Goal: Task Accomplishment & Management: Complete application form

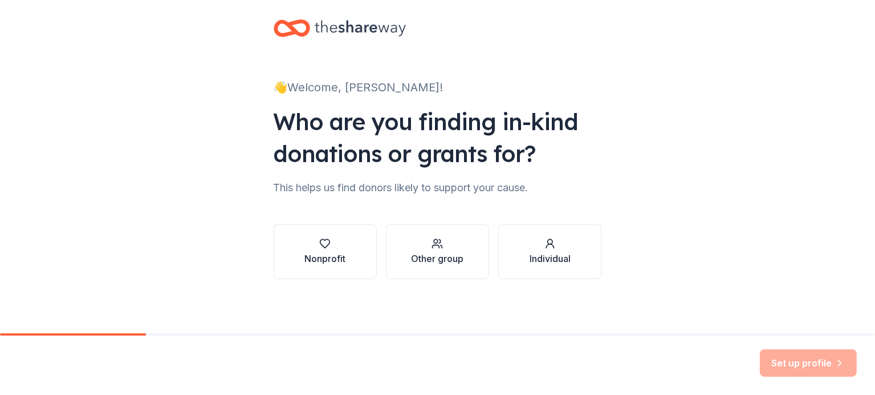
scroll to position [13, 0]
click at [442, 255] on div "Other group" at bounding box center [437, 258] width 52 height 14
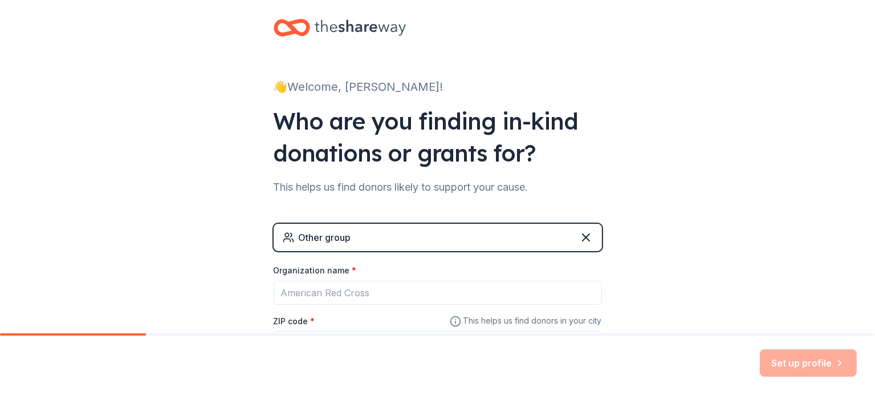
scroll to position [111, 0]
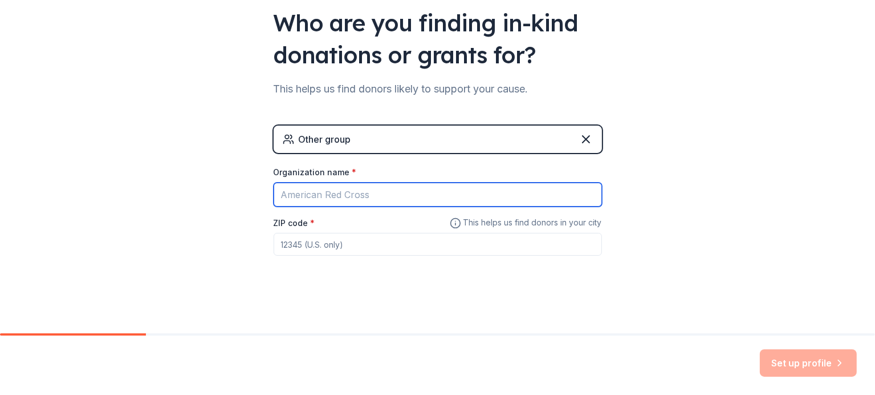
click at [298, 191] on input "Organization name *" at bounding box center [438, 194] width 328 height 24
type input "[GEOGRAPHIC_DATA] ([GEOGRAPHIC_DATA])"
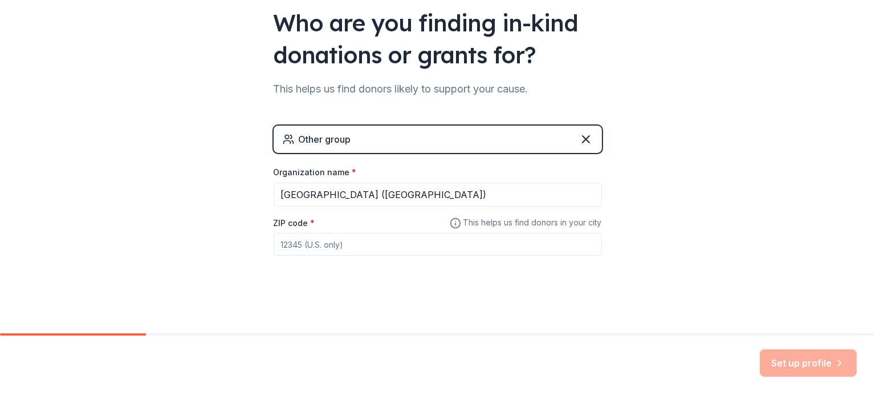
click at [301, 250] on input "ZIP code *" at bounding box center [438, 244] width 328 height 23
type input "43214"
click at [802, 362] on button "Set up profile" at bounding box center [808, 362] width 97 height 27
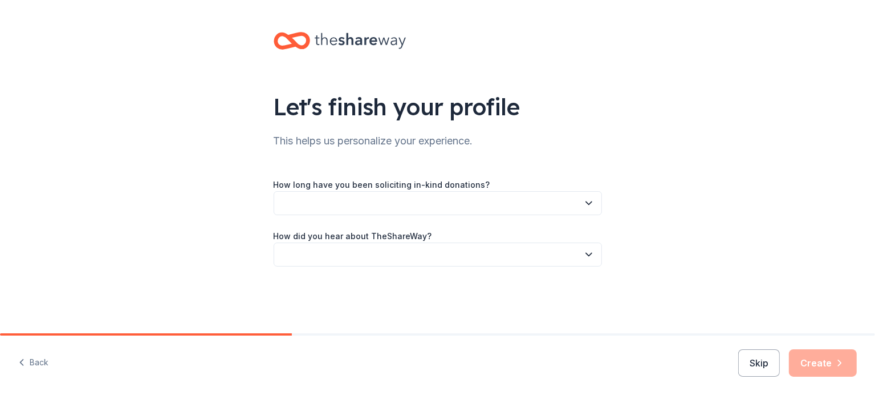
click at [587, 201] on icon "button" at bounding box center [588, 202] width 11 height 11
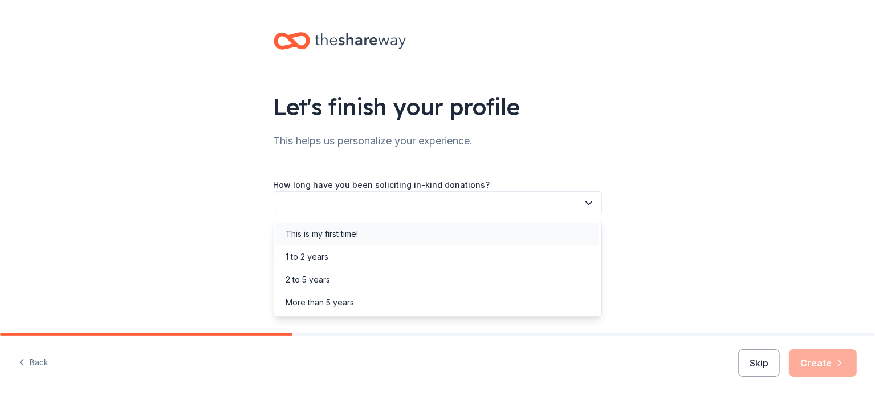
click at [469, 237] on div "This is my first time!" at bounding box center [438, 233] width 323 height 23
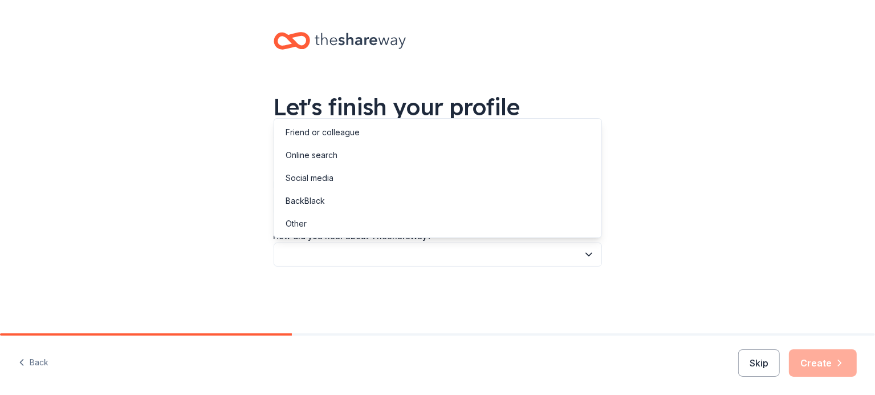
click at [334, 257] on button "button" at bounding box center [438, 254] width 328 height 24
click at [318, 155] on div "Online search" at bounding box center [312, 155] width 52 height 14
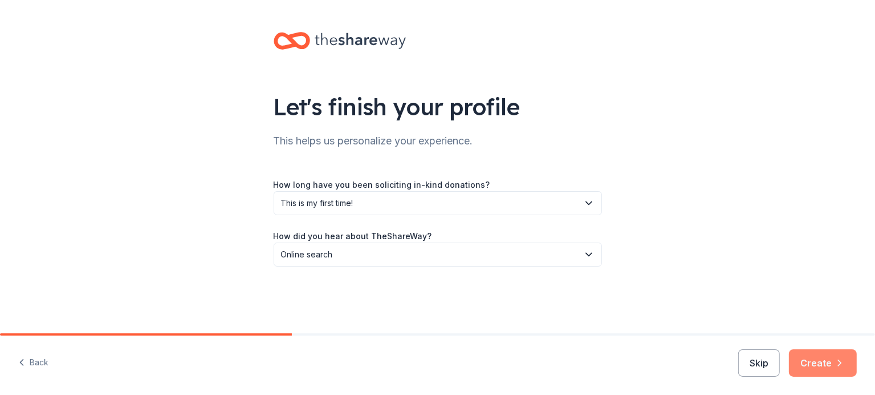
click at [819, 358] on button "Create" at bounding box center [823, 362] width 68 height 27
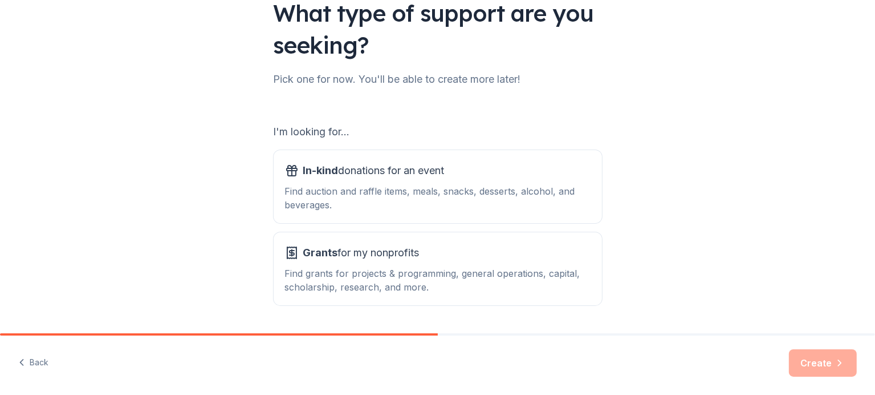
scroll to position [94, 0]
click at [358, 181] on div "In-kind donations for an event Find auction and raffle items, meals, snacks, de…" at bounding box center [438, 186] width 306 height 50
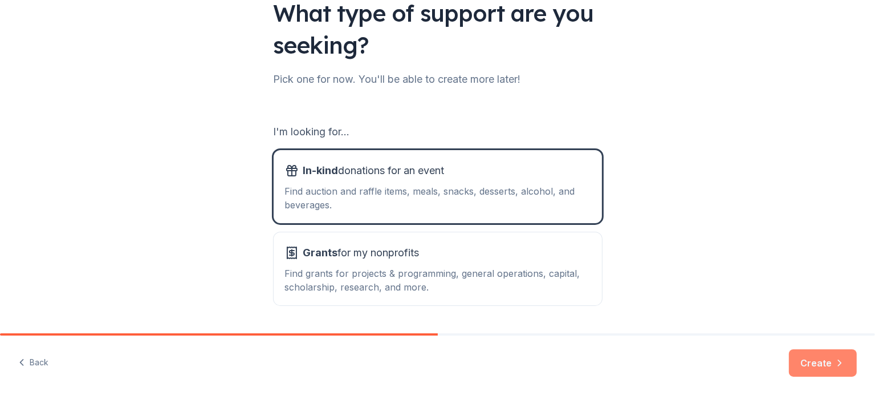
click at [811, 358] on button "Create" at bounding box center [823, 362] width 68 height 27
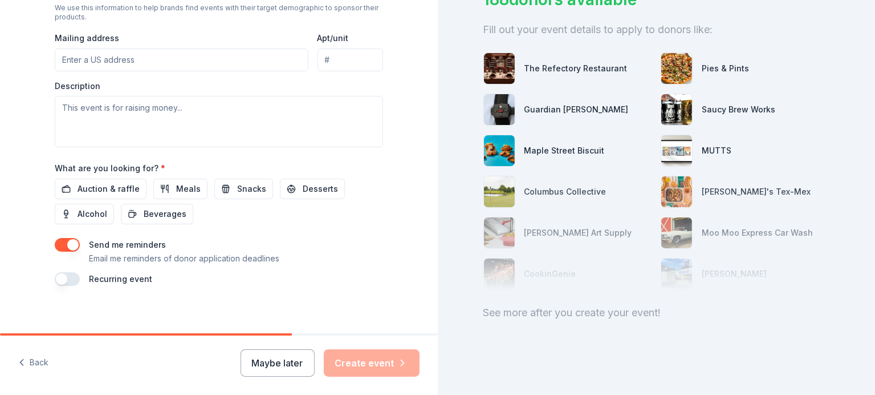
scroll to position [426, 0]
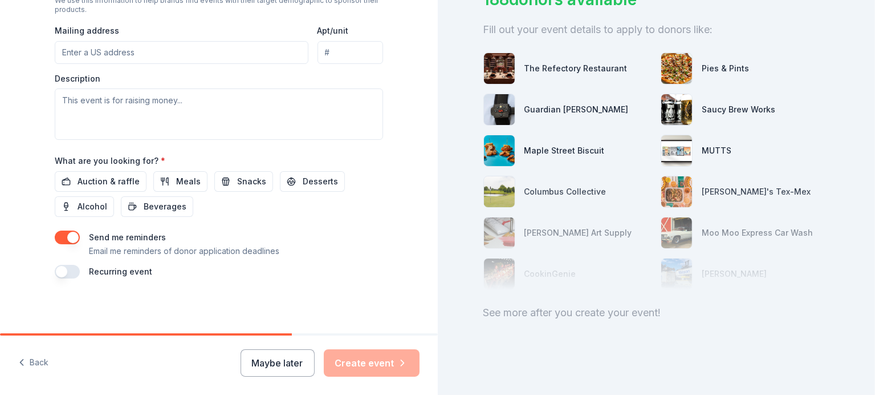
click at [58, 271] on button "button" at bounding box center [67, 272] width 25 height 14
click at [68, 236] on button "button" at bounding box center [67, 237] width 25 height 14
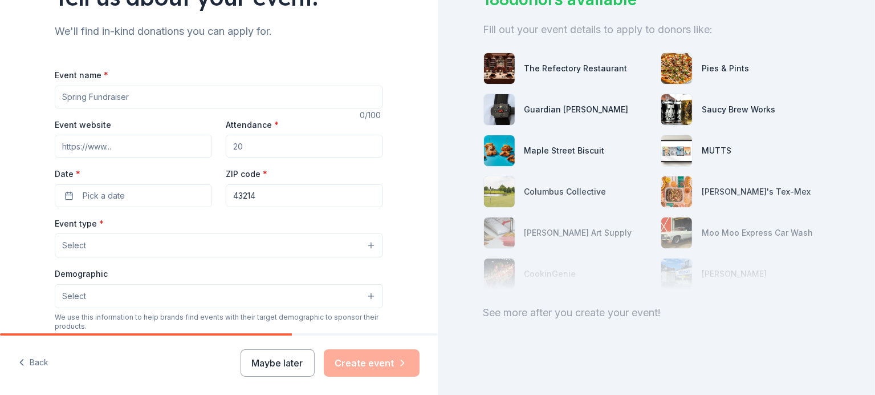
scroll to position [110, 0]
click at [125, 97] on input "Event name *" at bounding box center [219, 96] width 328 height 23
type input "Donations to our school"
click at [228, 149] on input "Attendance *" at bounding box center [304, 145] width 157 height 23
type input "500"
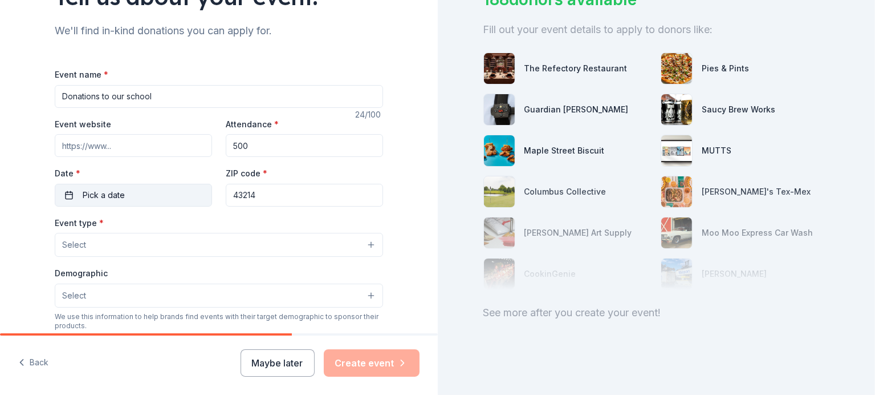
click at [164, 196] on button "Pick a date" at bounding box center [133, 195] width 157 height 23
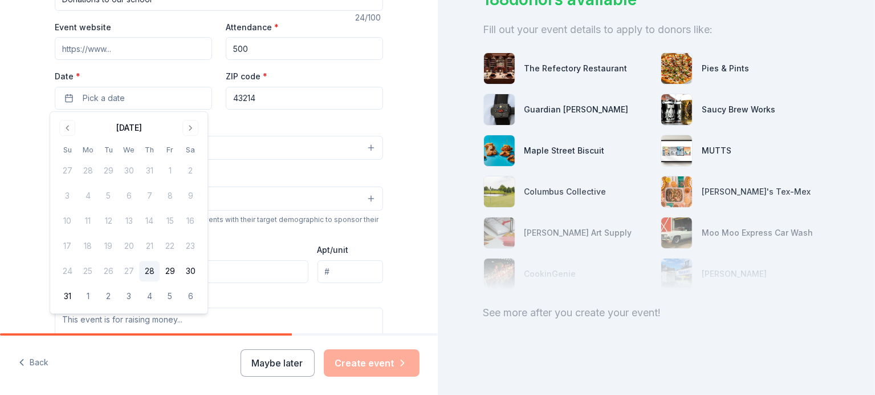
scroll to position [208, 0]
click at [192, 125] on button "Go to next month" at bounding box center [190, 127] width 16 height 16
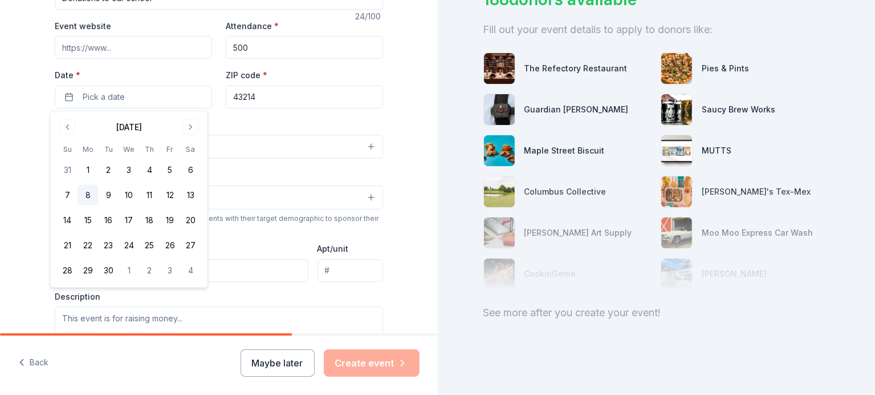
click at [88, 194] on button "8" at bounding box center [88, 195] width 21 height 21
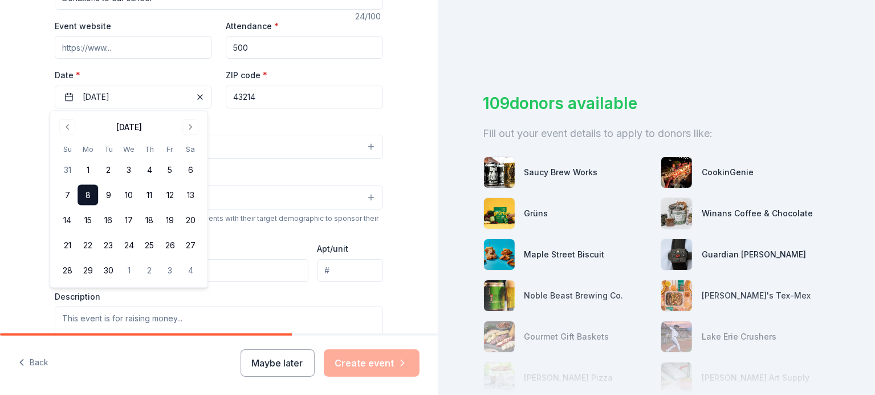
click at [254, 120] on div "Event type * Select" at bounding box center [219, 138] width 328 height 42
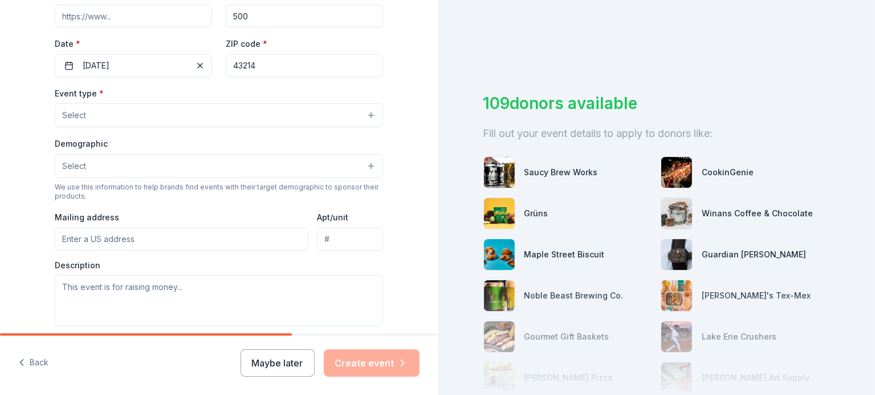
scroll to position [240, 0]
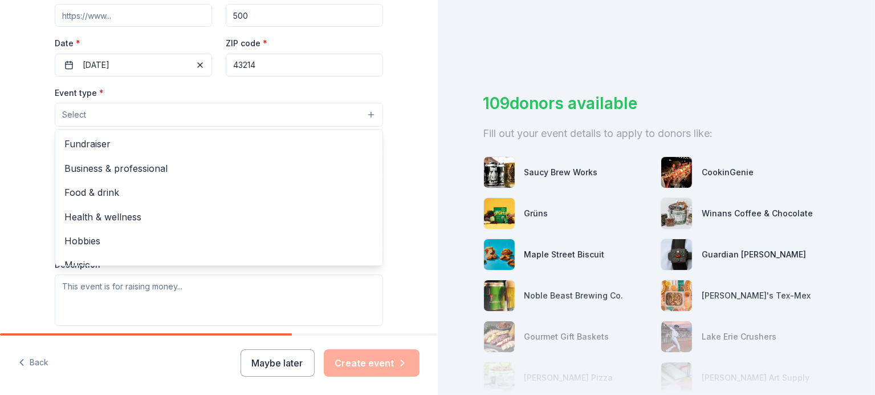
click at [267, 118] on button "Select" at bounding box center [219, 115] width 328 height 24
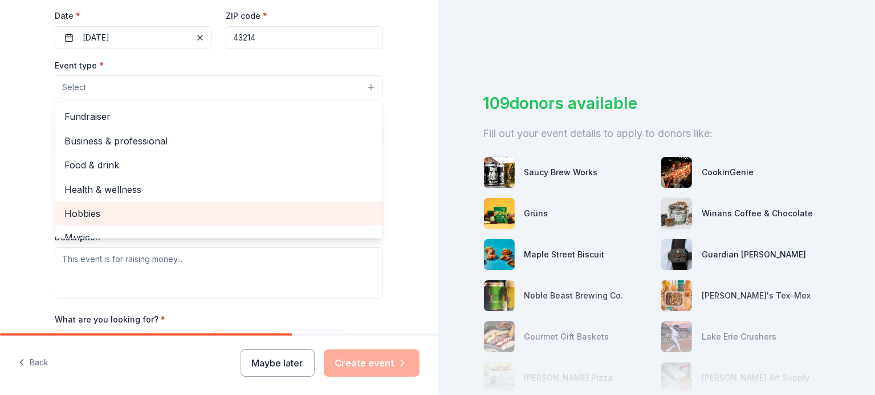
scroll to position [205, 0]
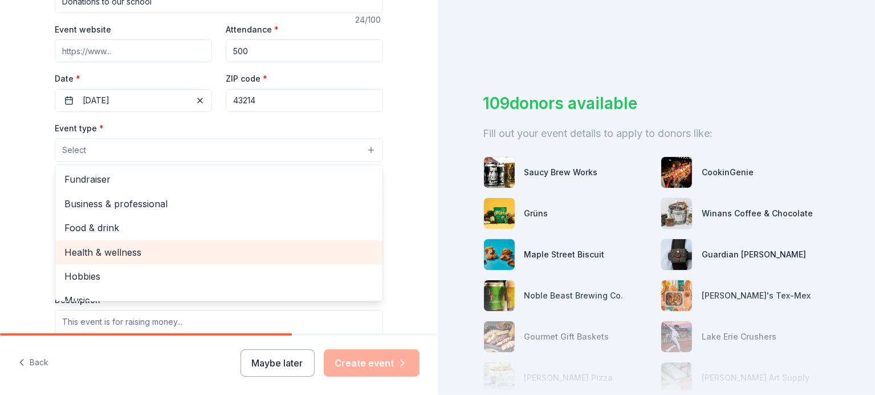
click at [106, 253] on span "Health & wellness" at bounding box center [218, 252] width 309 height 15
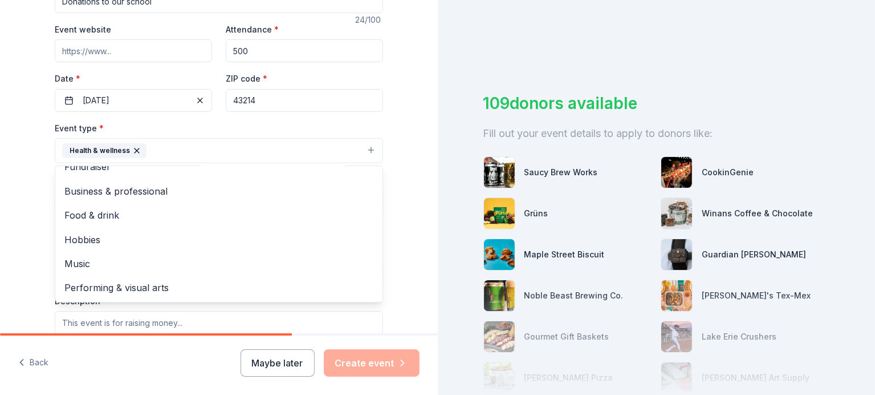
click at [48, 264] on div "Tell us about your event. We'll find in-kind donations you can apply for. Event…" at bounding box center [218, 195] width 365 height 801
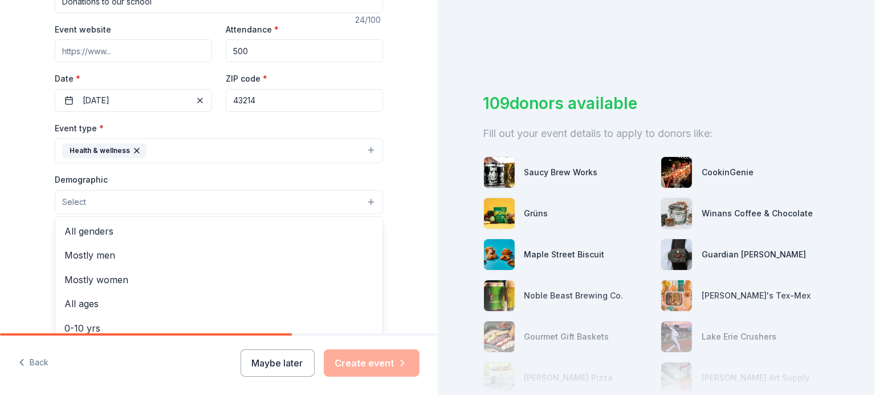
click at [146, 203] on button "Select" at bounding box center [219, 202] width 328 height 24
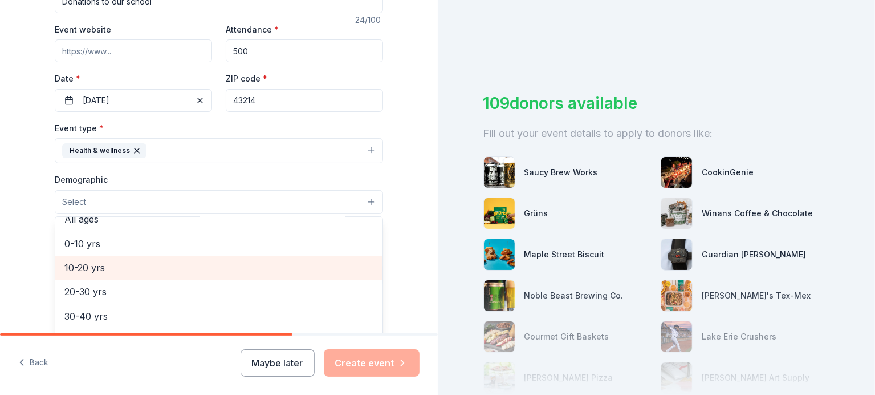
click at [159, 266] on span "10-20 yrs" at bounding box center [218, 267] width 309 height 15
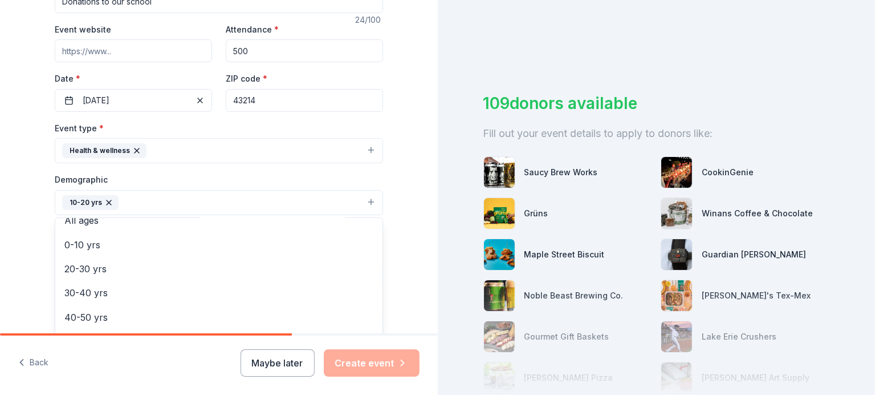
click at [18, 248] on div "Tell us about your event. We'll find in-kind donations you can apply for. Event…" at bounding box center [219, 196] width 438 height 802
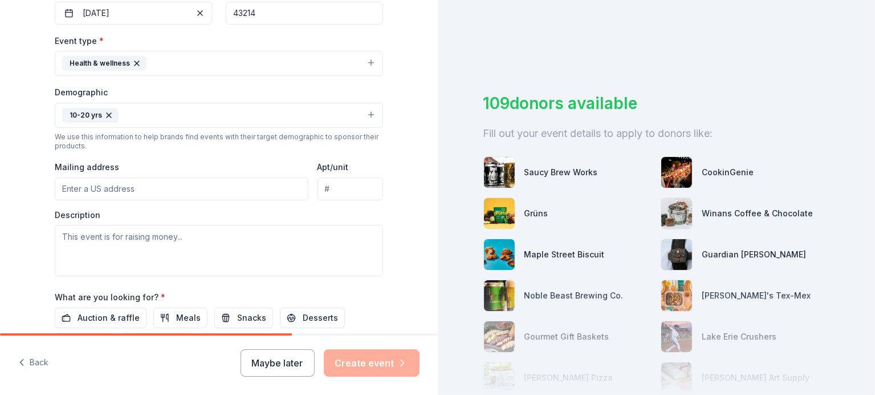
scroll to position [293, 0]
click at [123, 186] on input "Mailing address" at bounding box center [182, 187] width 254 height 23
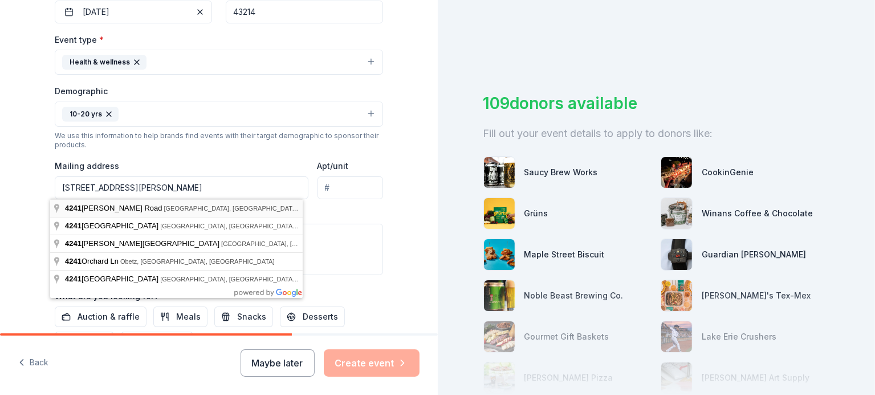
type input "[STREET_ADDRESS][PERSON_NAME]"
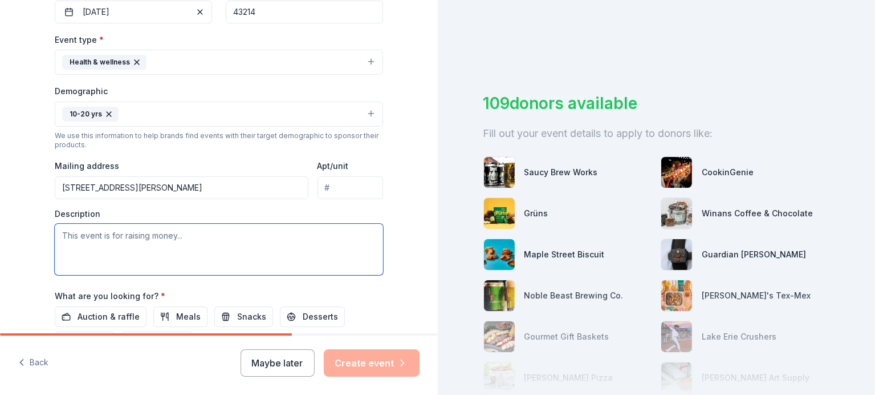
click at [103, 243] on textarea at bounding box center [219, 249] width 328 height 51
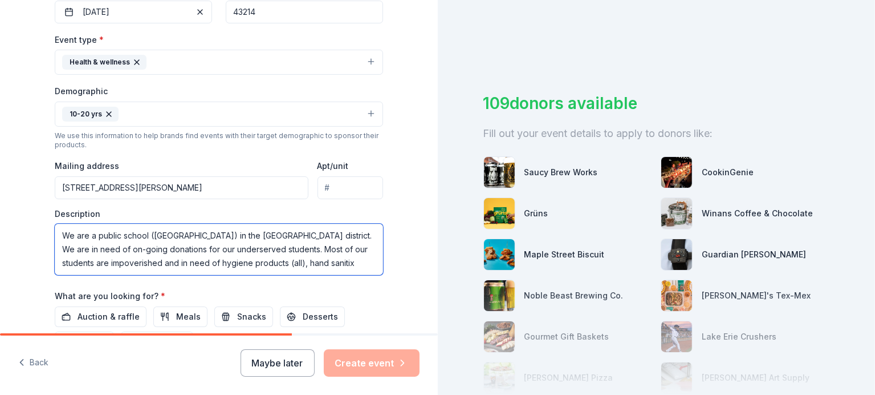
scroll to position [7, 0]
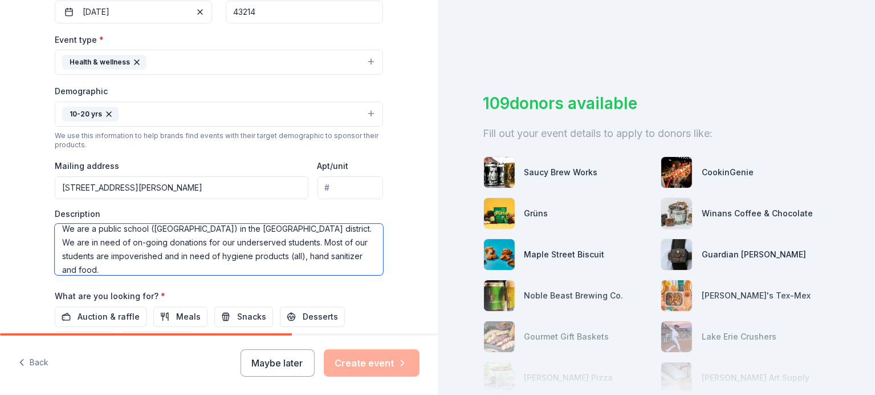
click at [262, 256] on textarea "We are a public school ([GEOGRAPHIC_DATA]) in the [GEOGRAPHIC_DATA] district. W…" at bounding box center [219, 249] width 328 height 51
click at [176, 268] on textarea "We are a public school ([GEOGRAPHIC_DATA]) in the [GEOGRAPHIC_DATA] district. W…" at bounding box center [219, 249] width 328 height 51
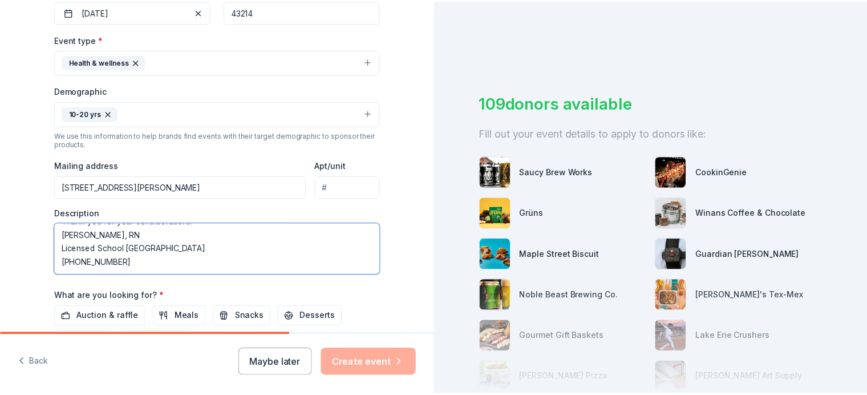
scroll to position [82, 0]
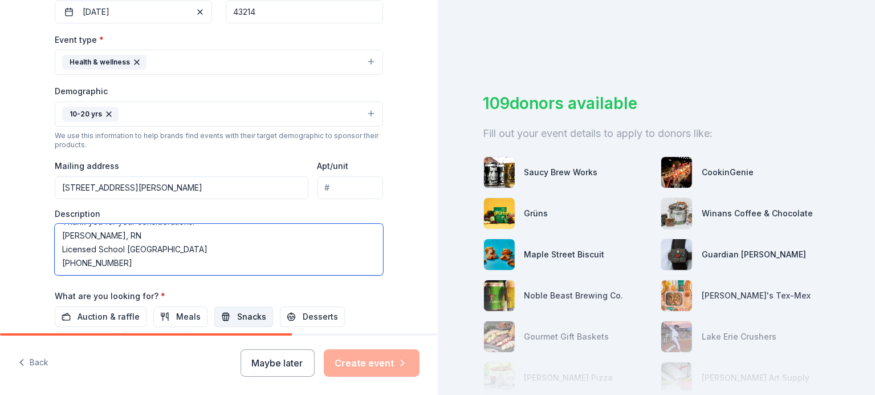
type textarea "We are a public school ([GEOGRAPHIC_DATA]) in the [GEOGRAPHIC_DATA] district. W…"
click at [241, 317] on span "Snacks" at bounding box center [251, 317] width 29 height 14
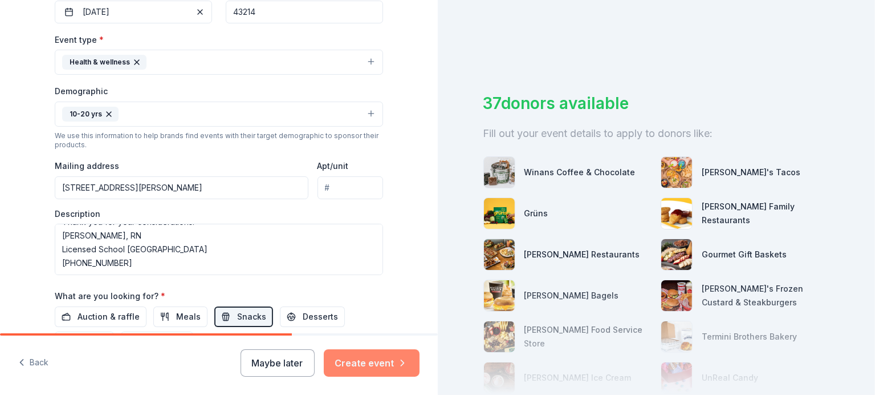
click at [369, 360] on button "Create event" at bounding box center [372, 362] width 96 height 27
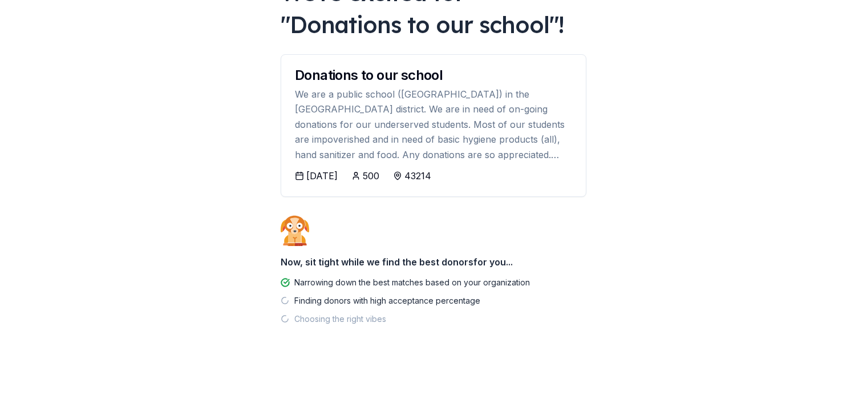
scroll to position [102, 0]
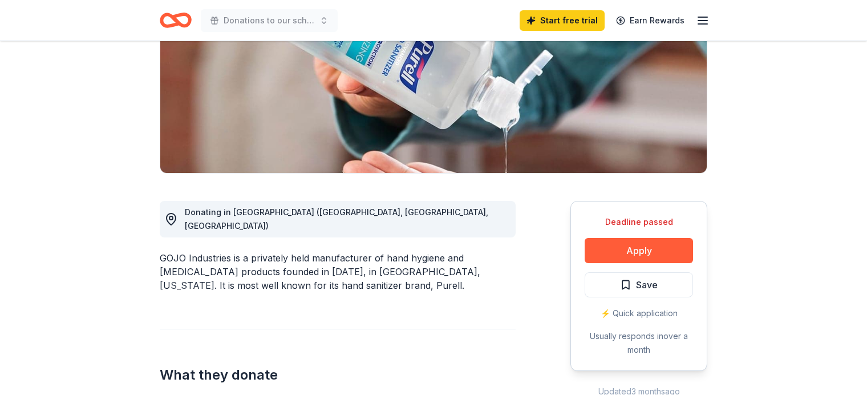
scroll to position [174, 0]
